Goal: Communication & Community: Answer question/provide support

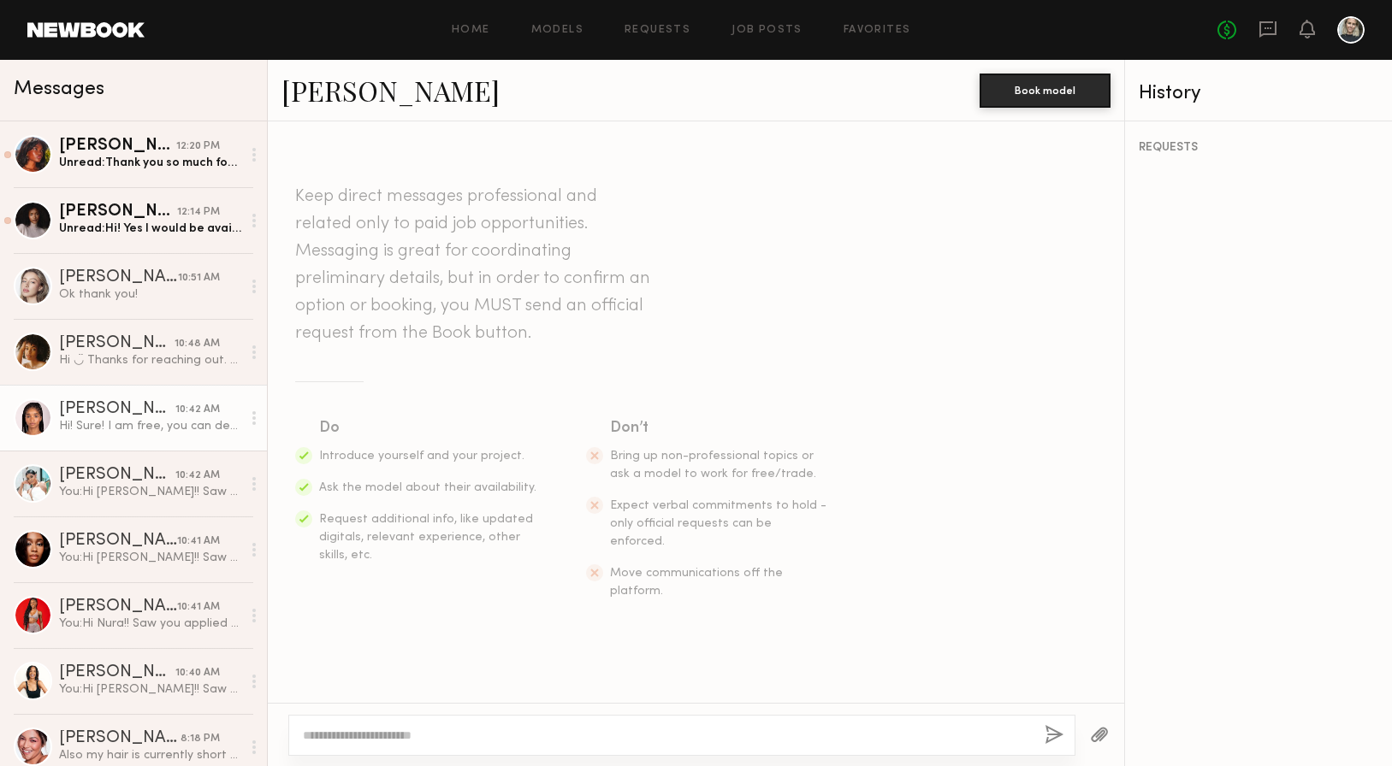
scroll to position [322, 0]
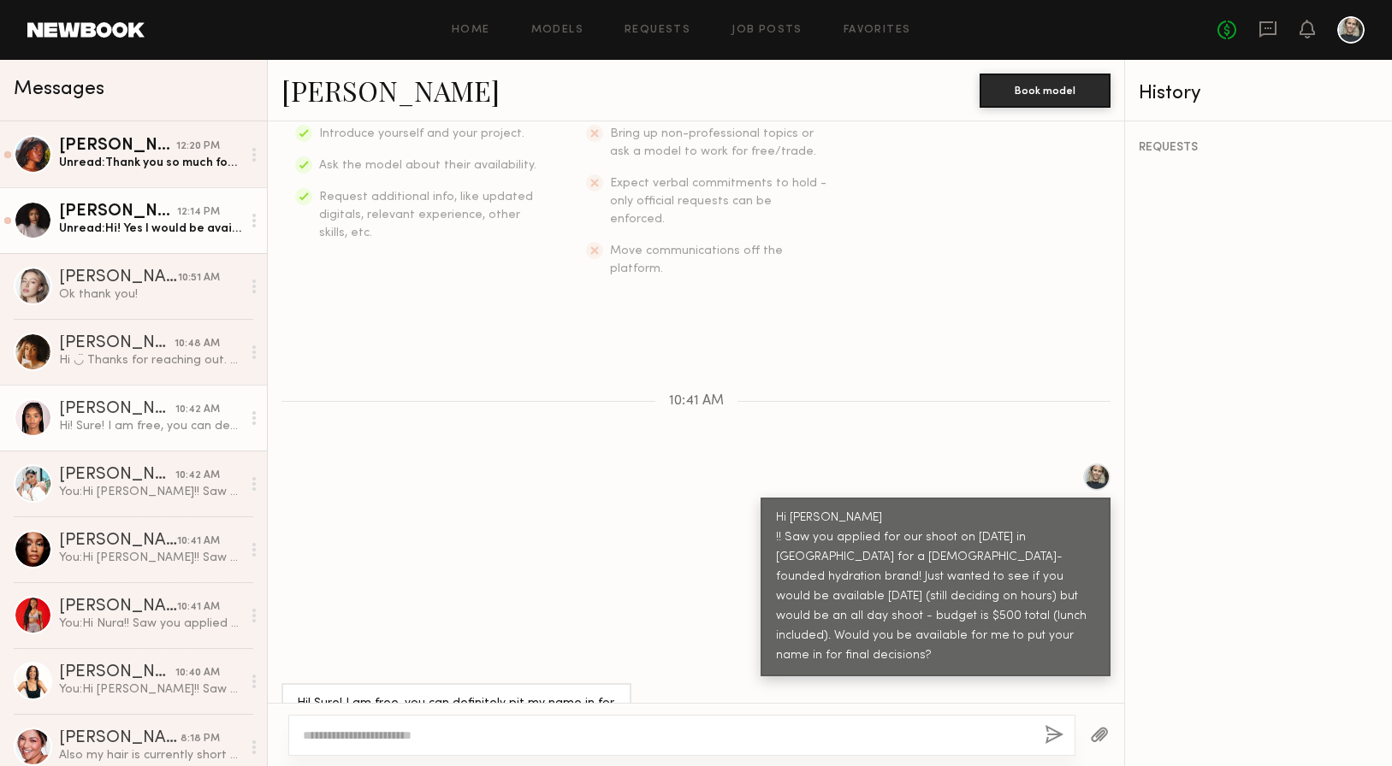
click at [139, 208] on div "[PERSON_NAME]" at bounding box center [118, 212] width 118 height 17
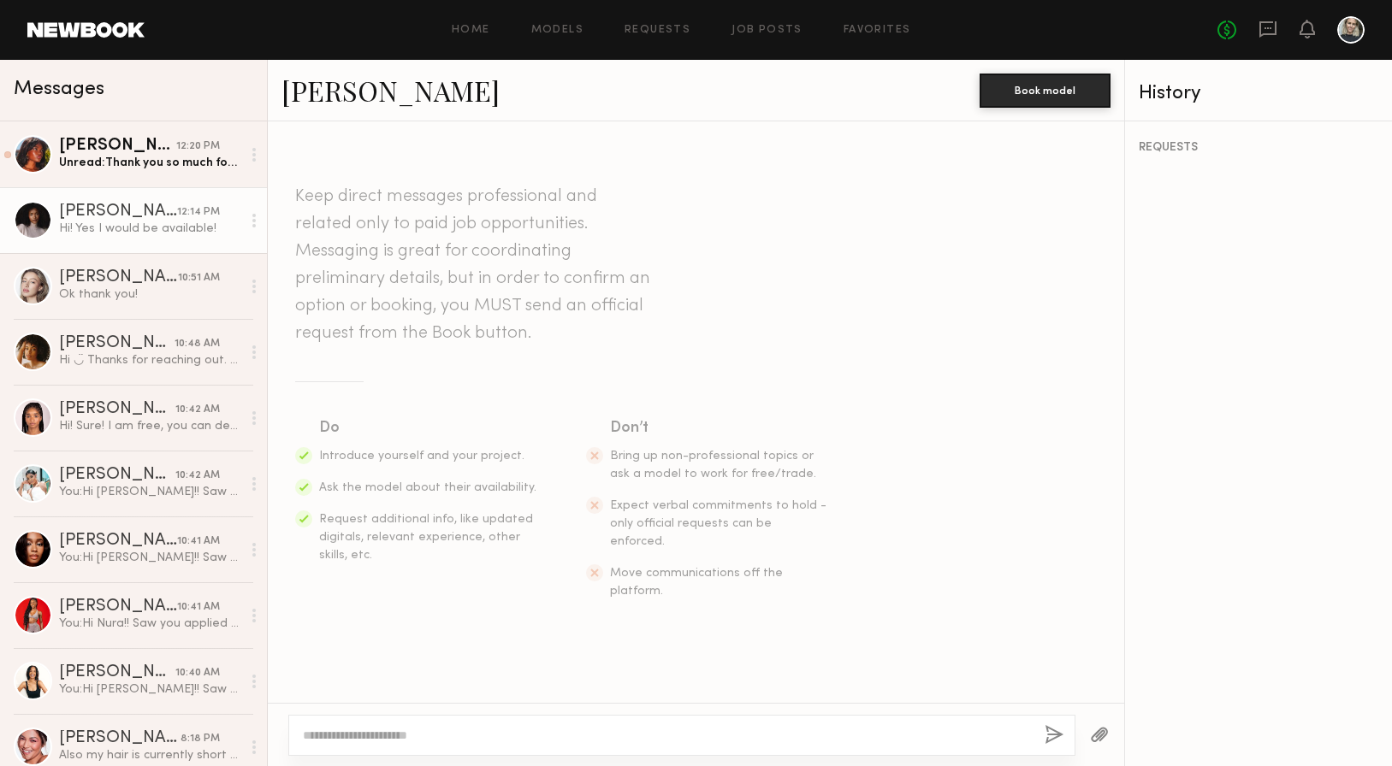
scroll to position [283, 0]
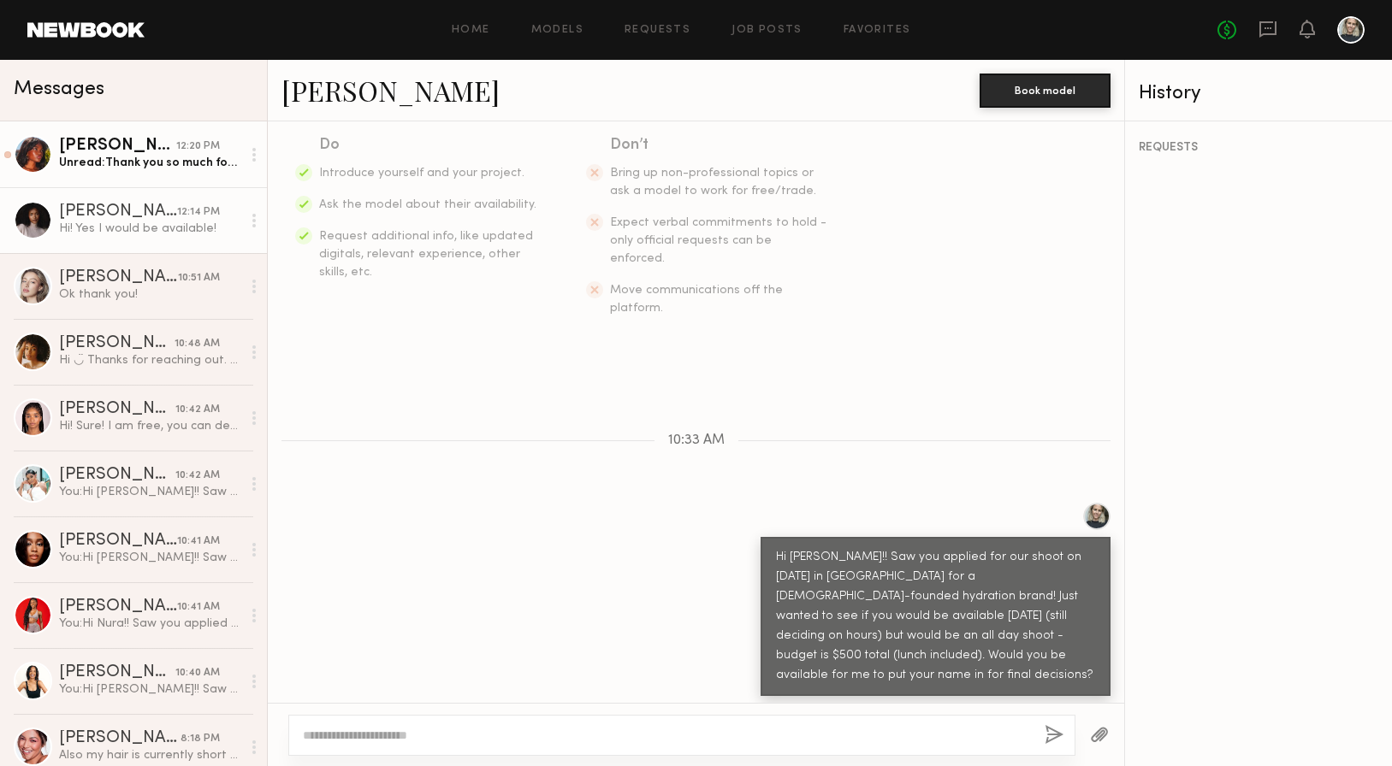
click at [141, 181] on link "[PERSON_NAME] 12:20 PM Unread: Thank you so much for sending my name in!" at bounding box center [133, 154] width 267 height 66
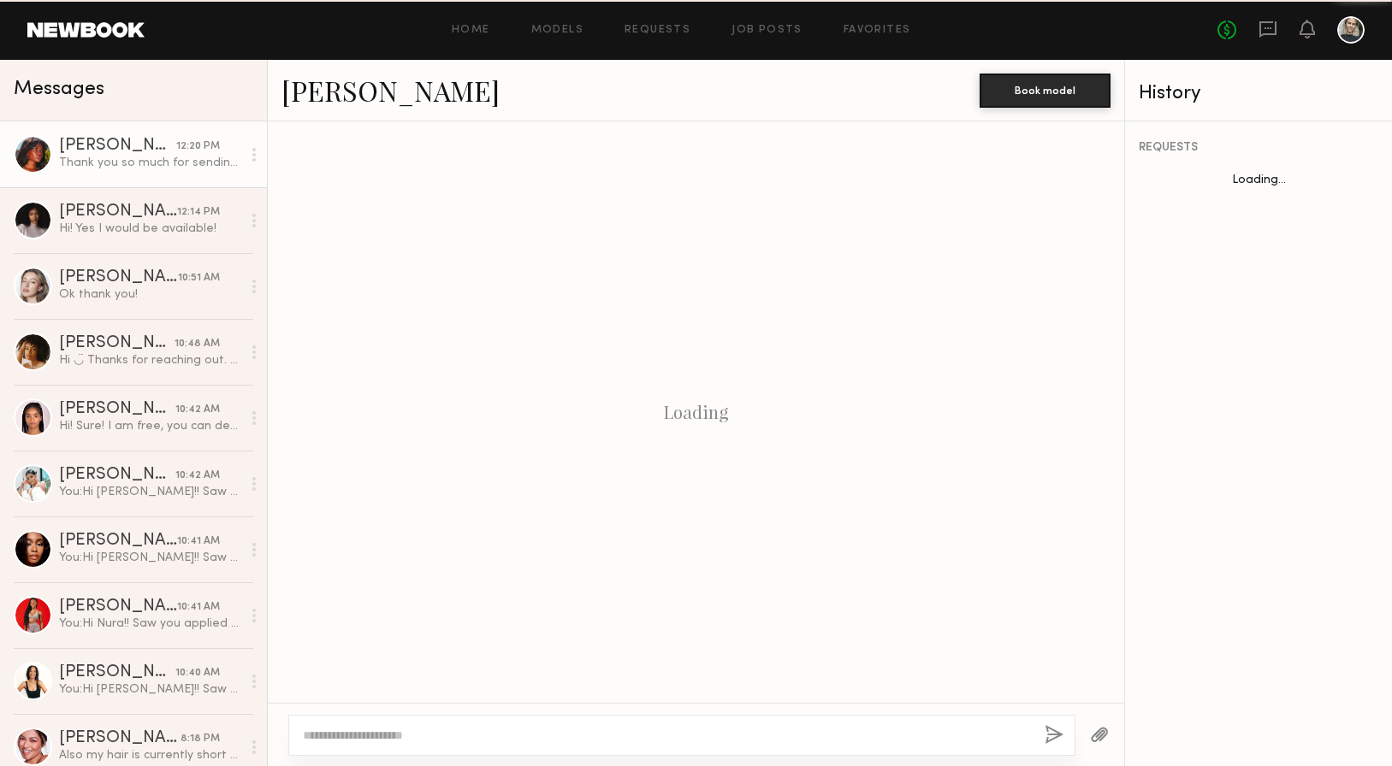
scroll to position [365, 0]
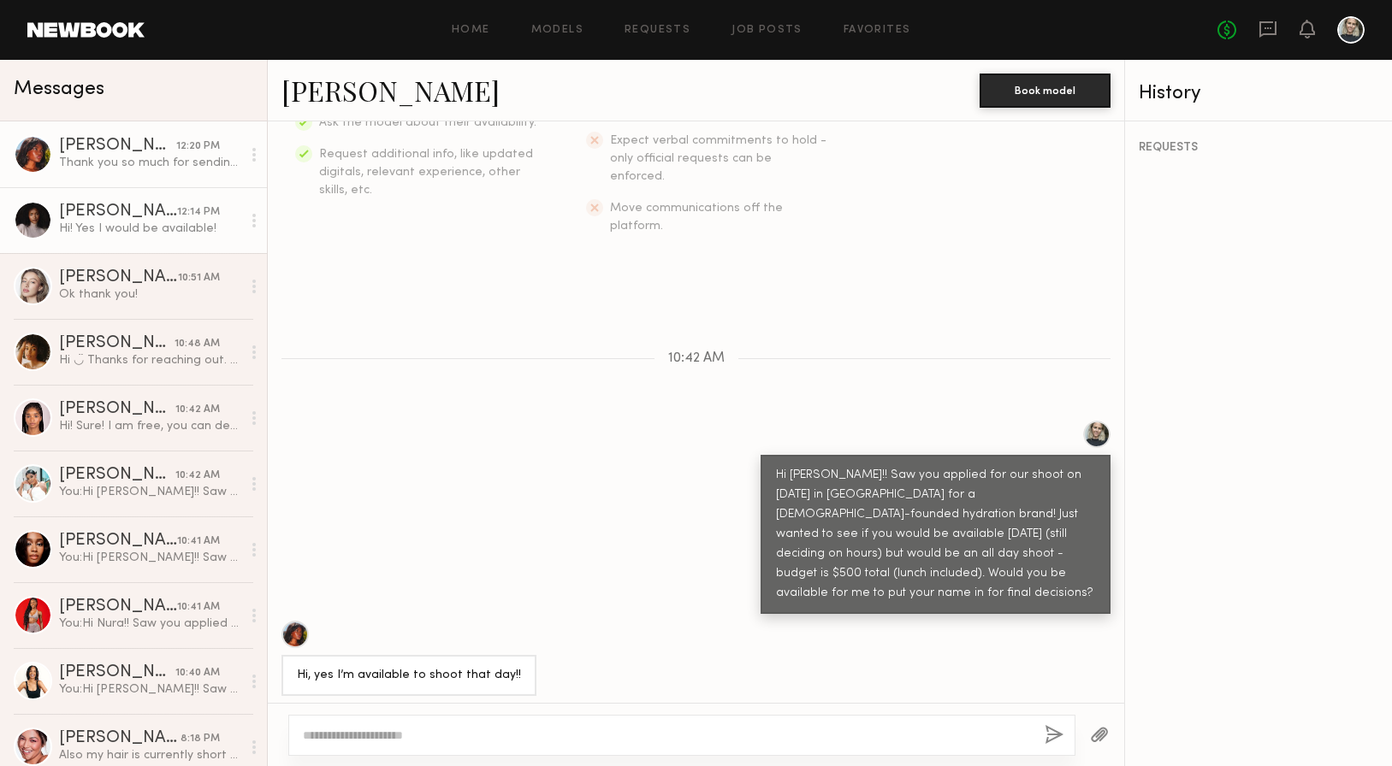
click at [138, 221] on div "Hi! Yes I would be available!" at bounding box center [150, 229] width 182 height 16
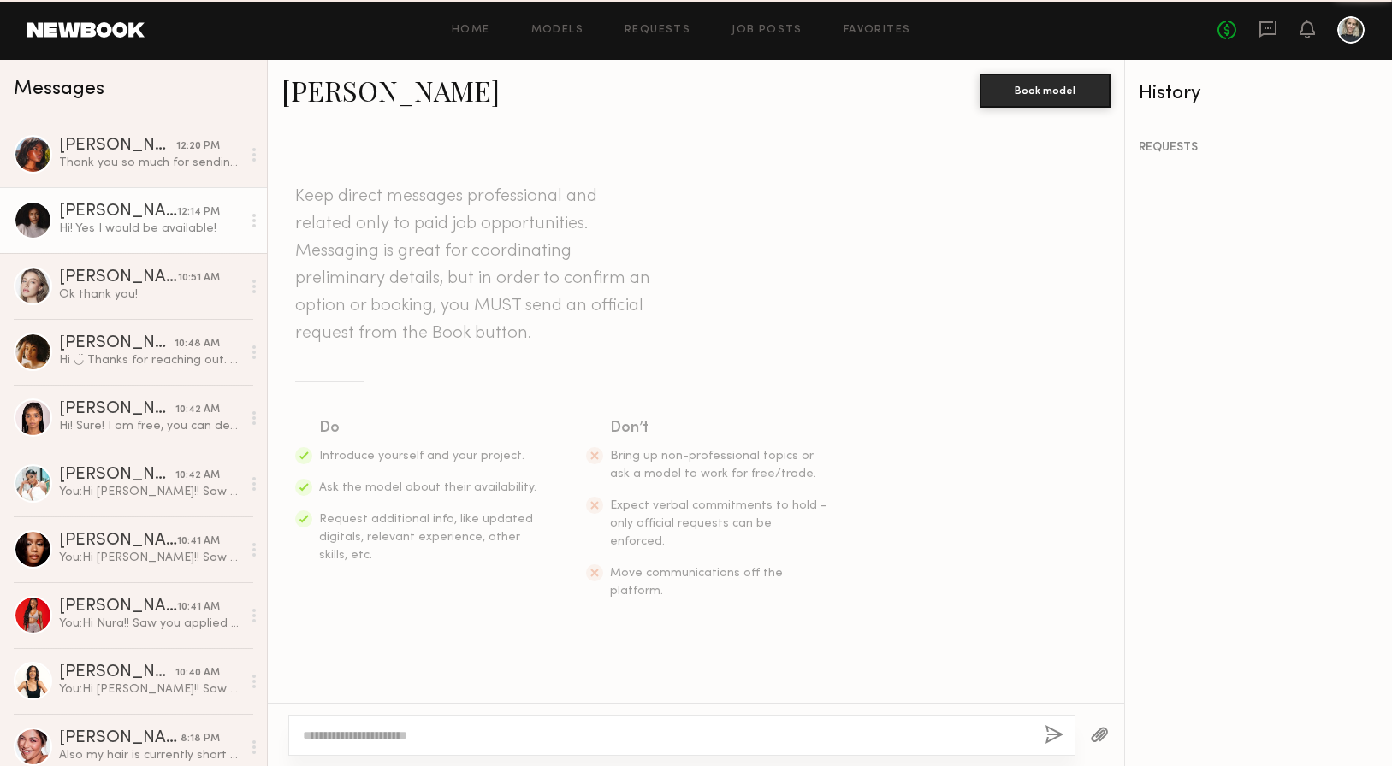
scroll to position [283, 0]
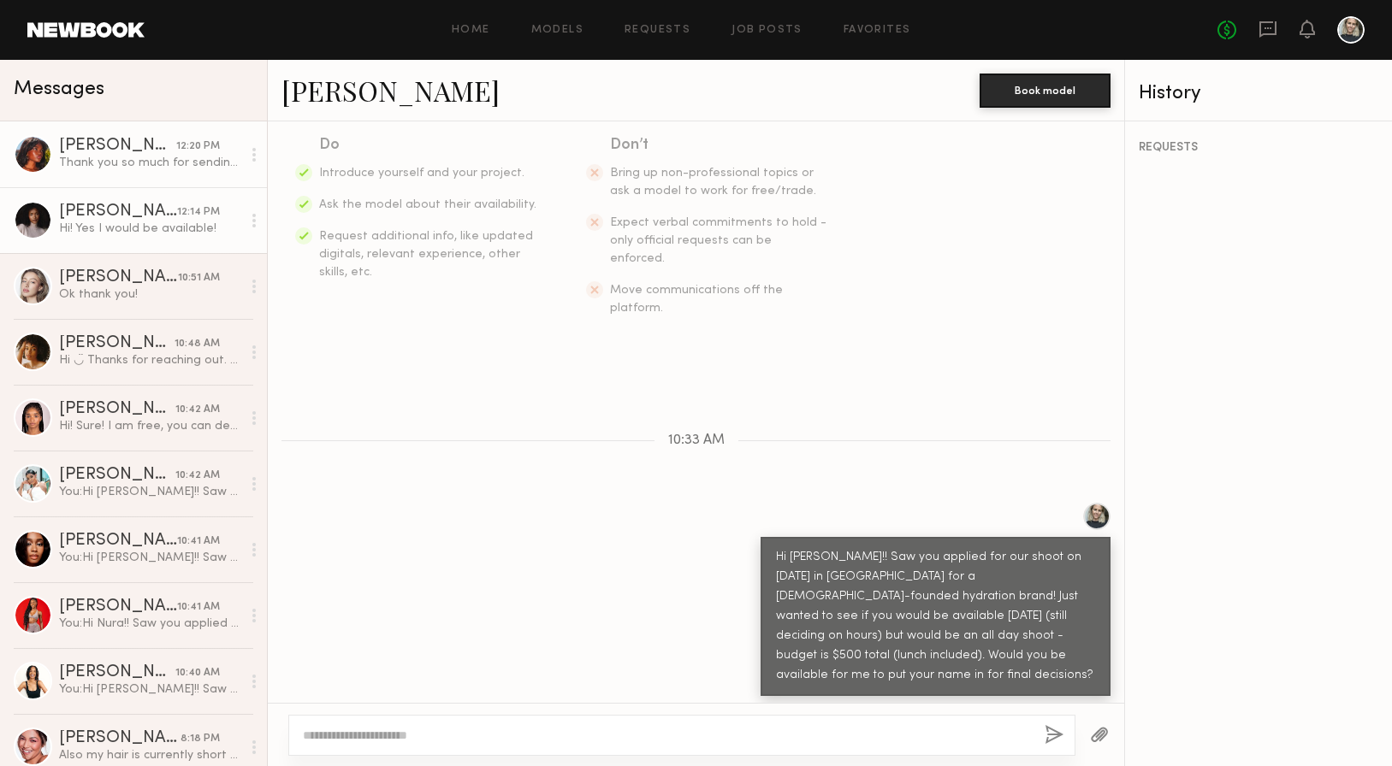
click at [115, 169] on div "Thank you so much for sending my name in!" at bounding box center [150, 163] width 182 height 16
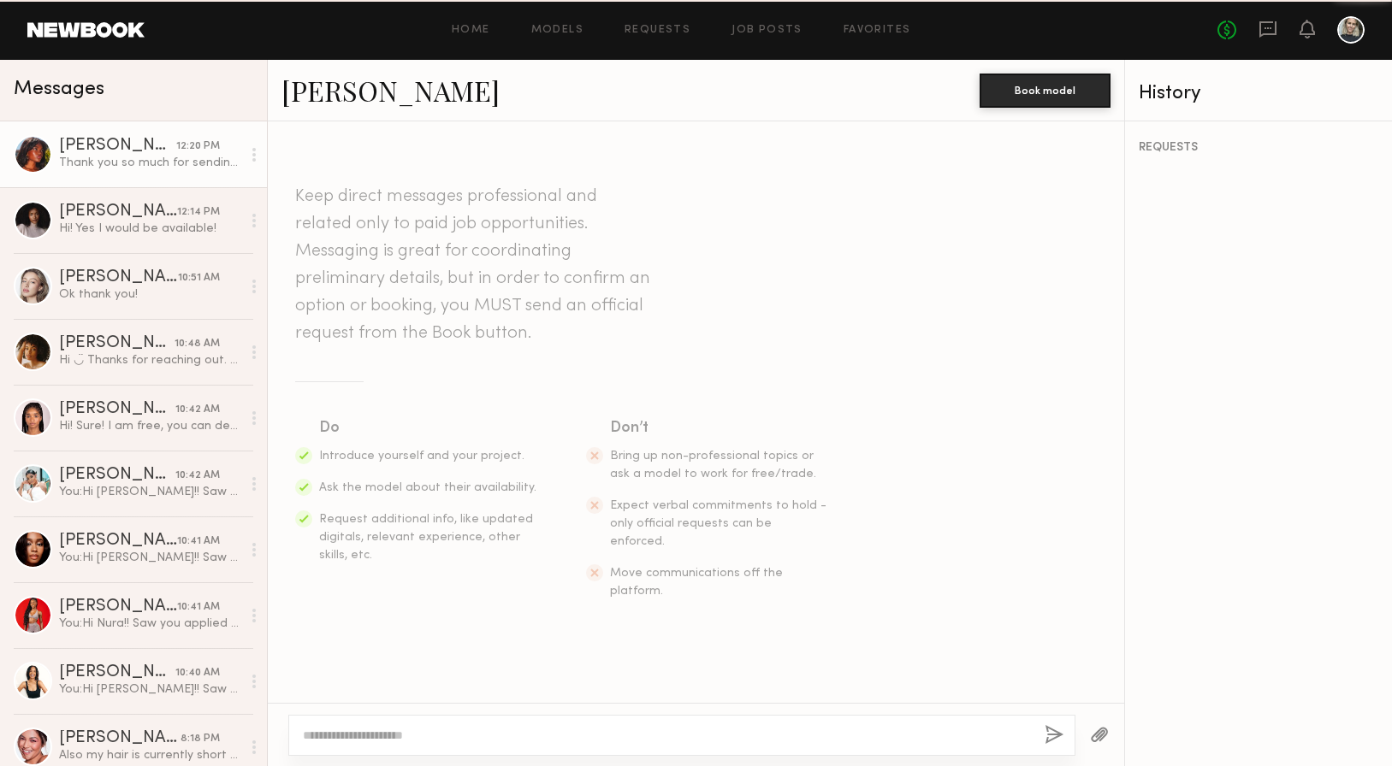
scroll to position [365, 0]
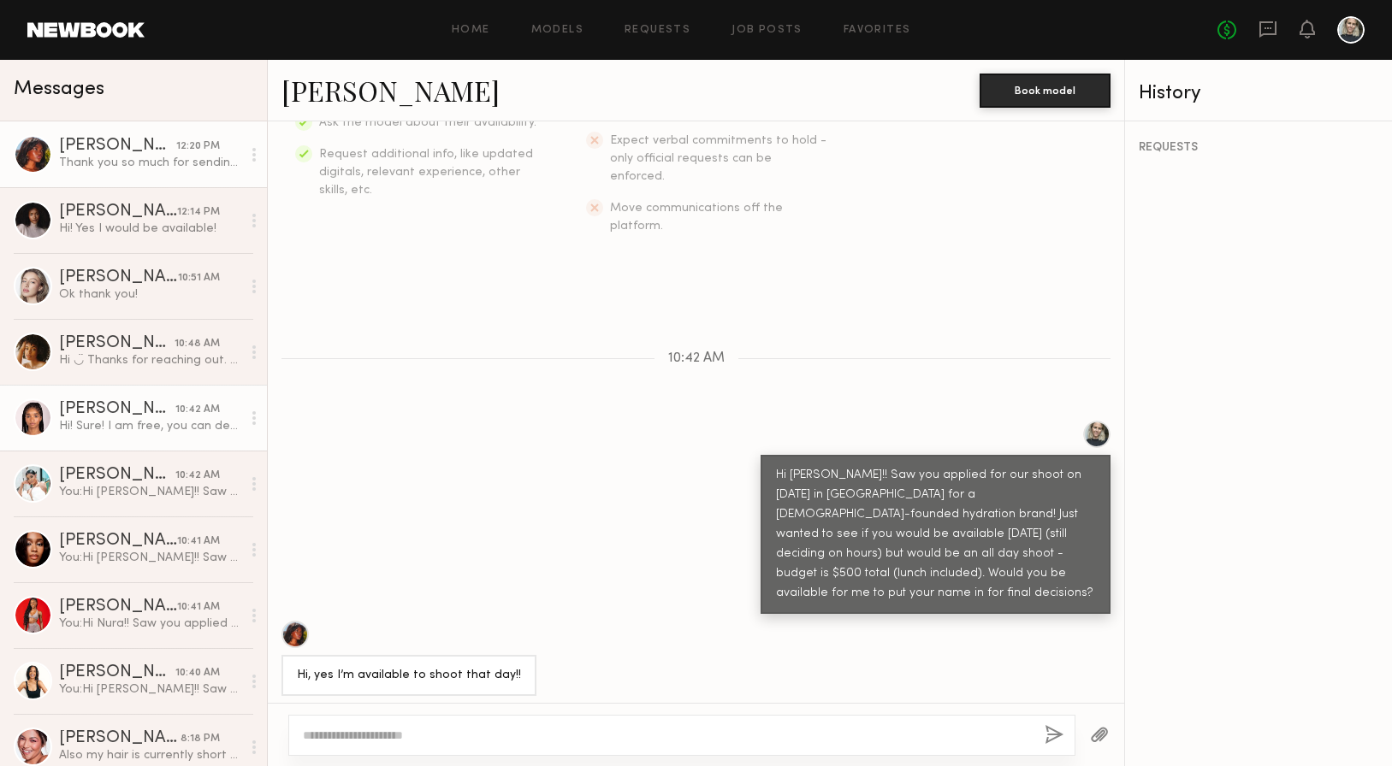
click at [116, 412] on div "[PERSON_NAME]" at bounding box center [117, 409] width 116 height 17
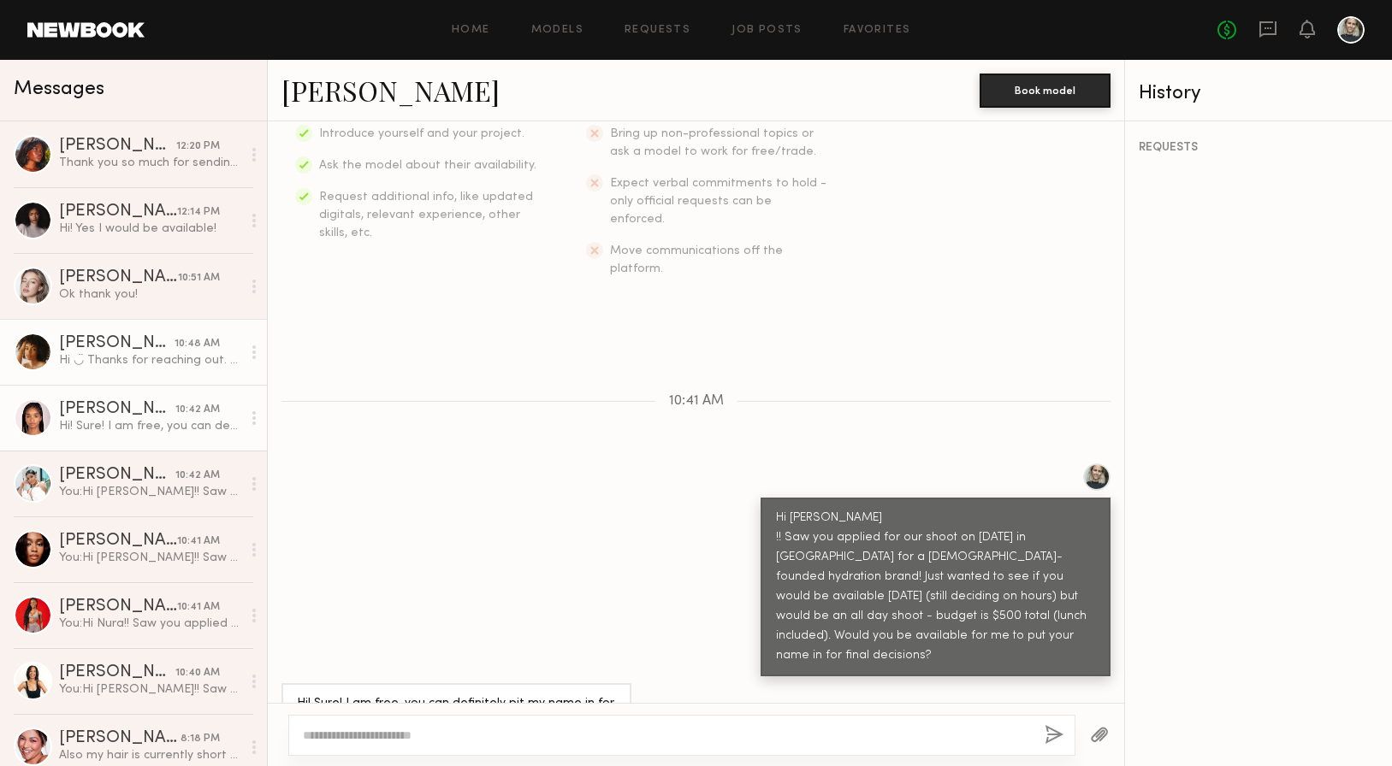
click at [103, 356] on div "Hi ◡̈ Thanks for reaching out. My rate for a full day is at least $1300 dependi…" at bounding box center [150, 360] width 182 height 16
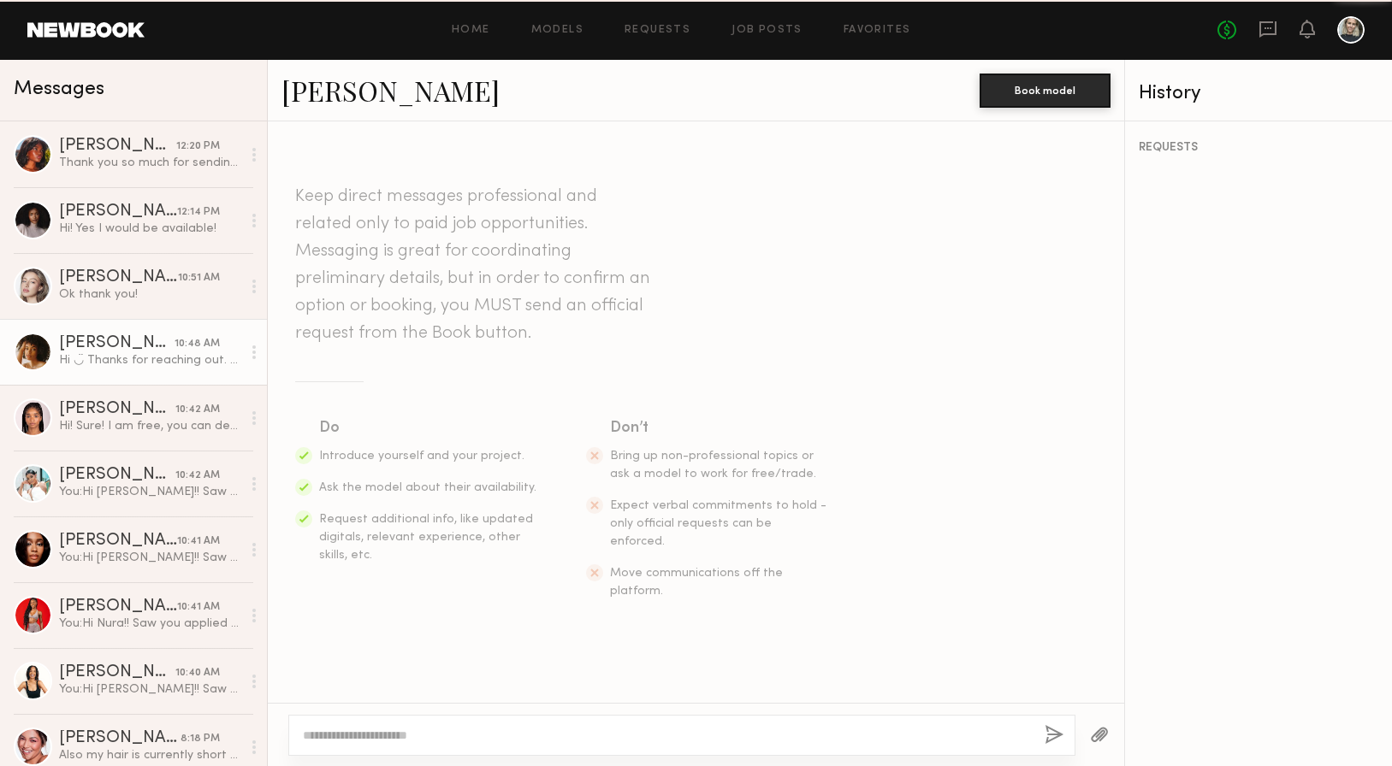
scroll to position [342, 0]
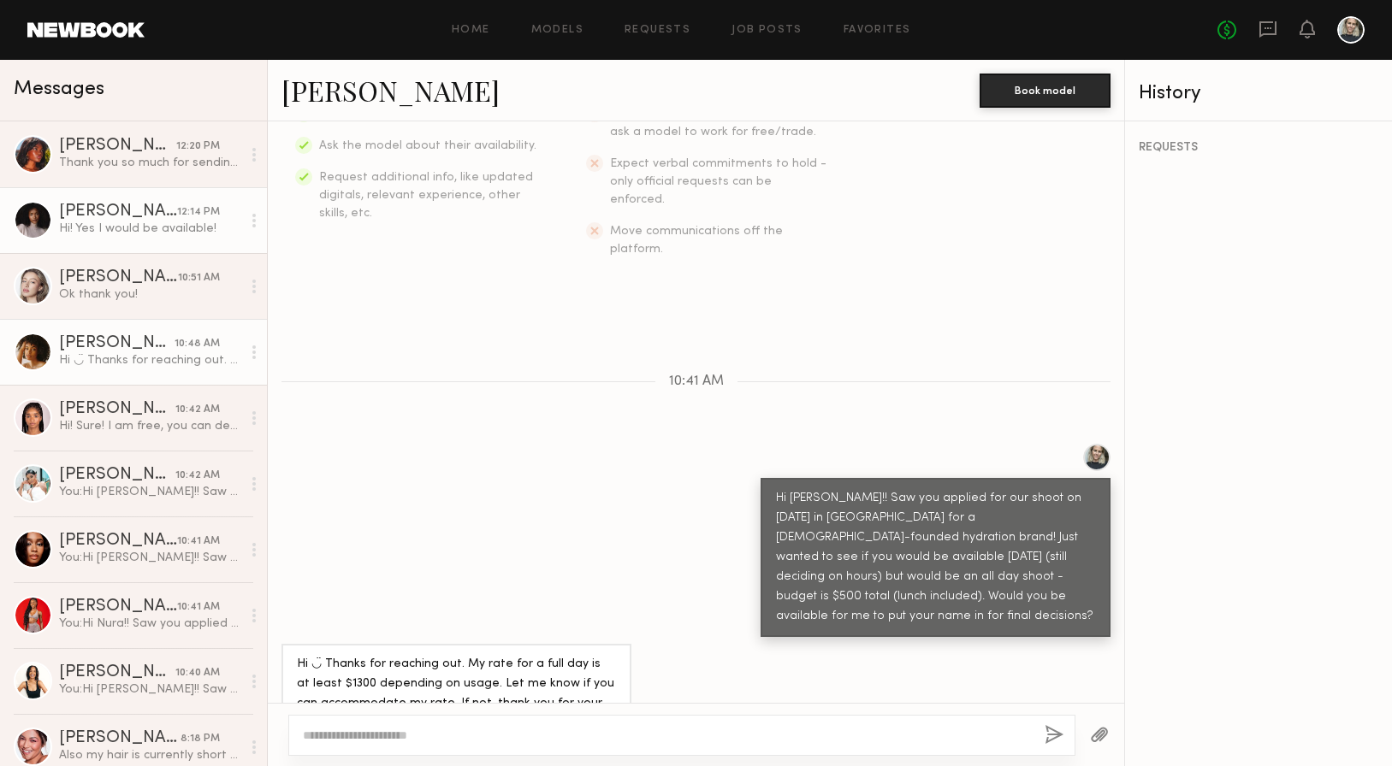
click at [112, 224] on div "Hi! Yes I would be available!" at bounding box center [150, 229] width 182 height 16
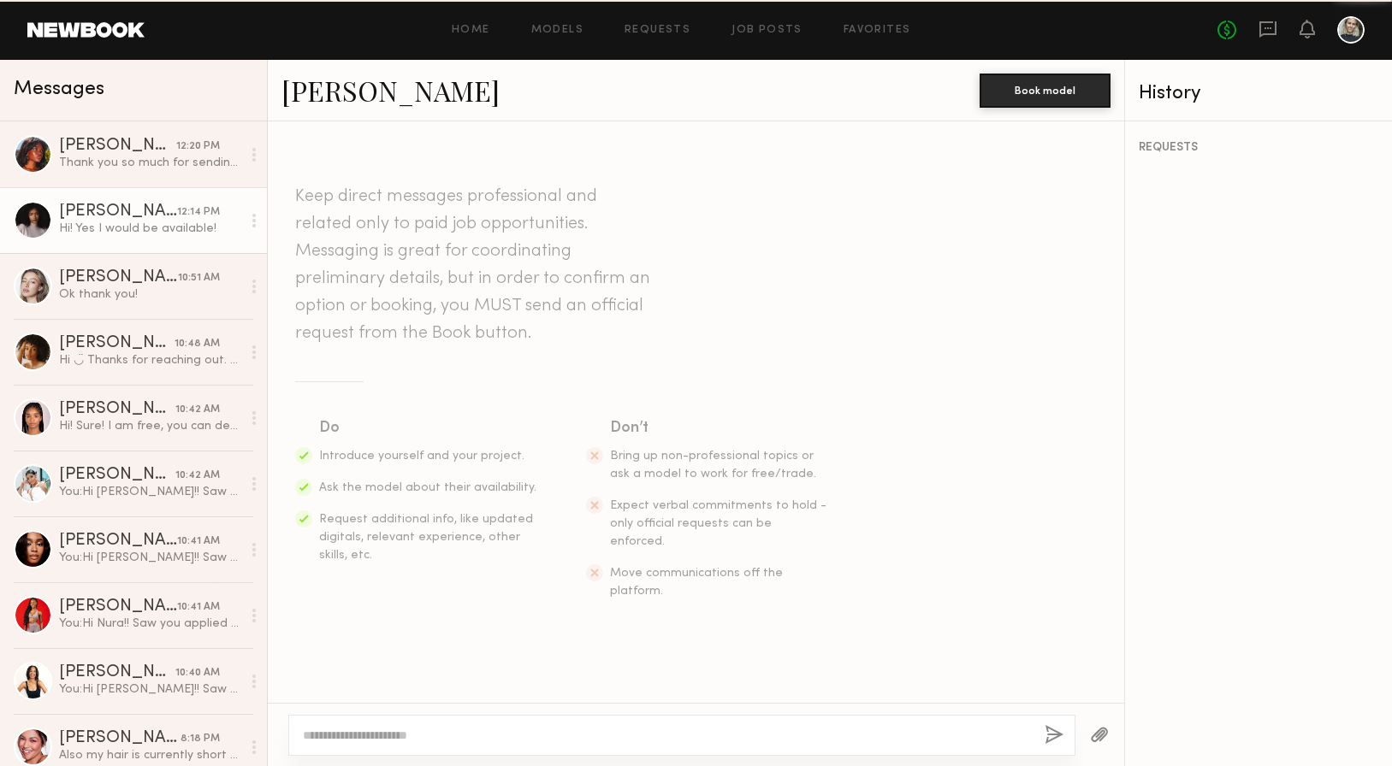
scroll to position [283, 0]
